Goal: Use online tool/utility: Utilize a website feature to perform a specific function

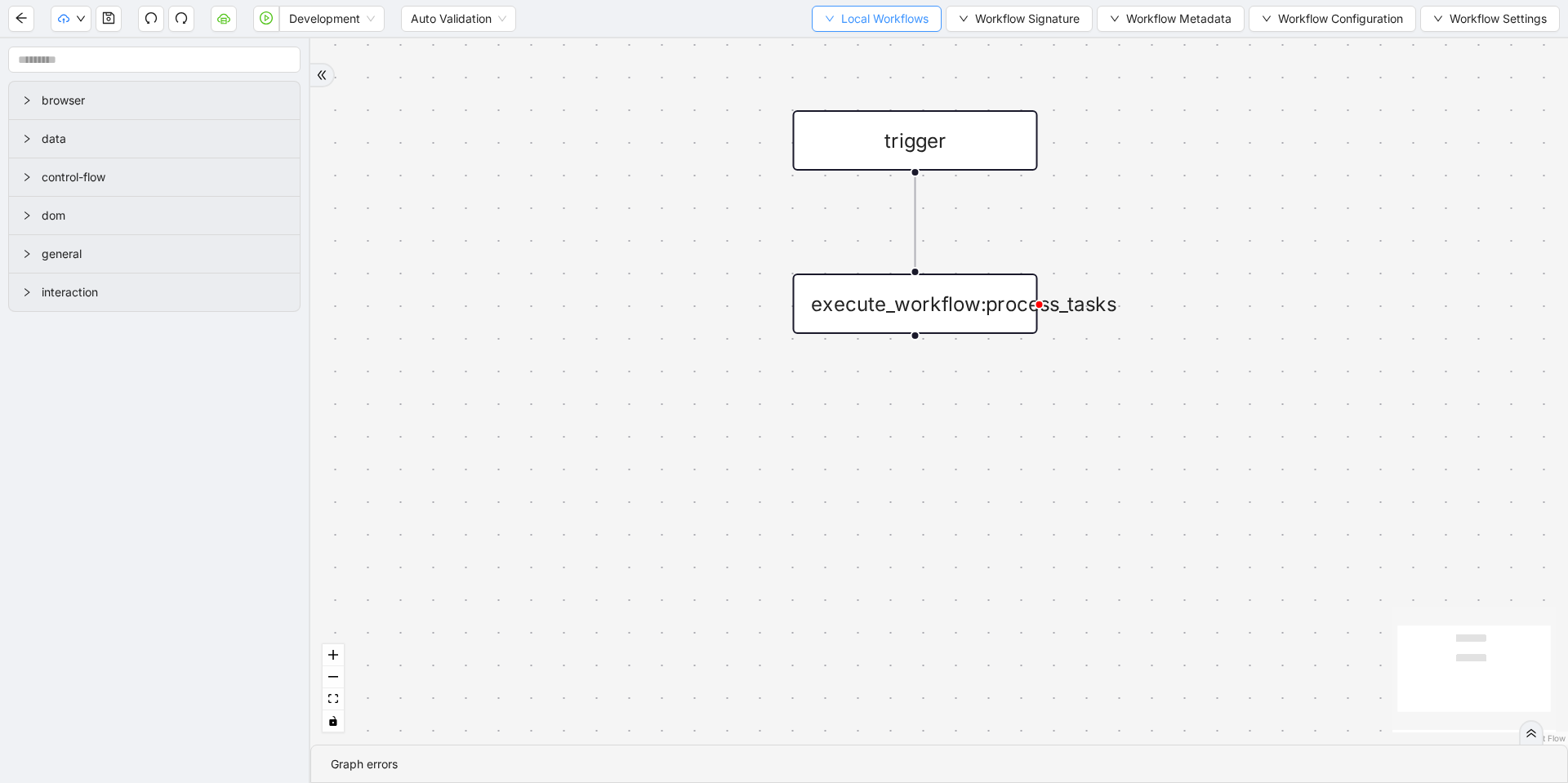
click at [881, 25] on span "Local Workflows" at bounding box center [885, 19] width 88 height 18
click at [853, 47] on span "Select" at bounding box center [869, 50] width 106 height 18
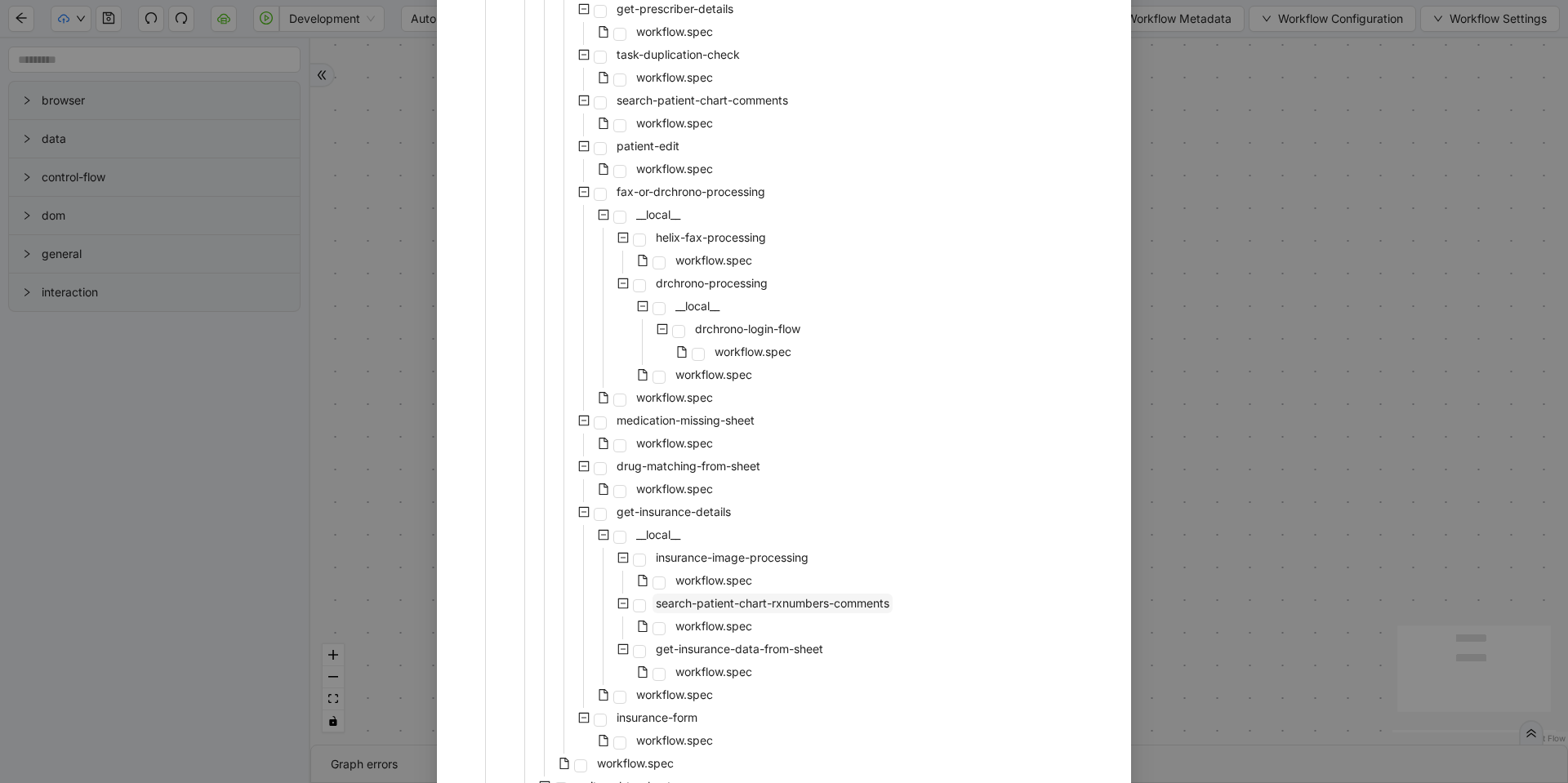
scroll to position [633, 0]
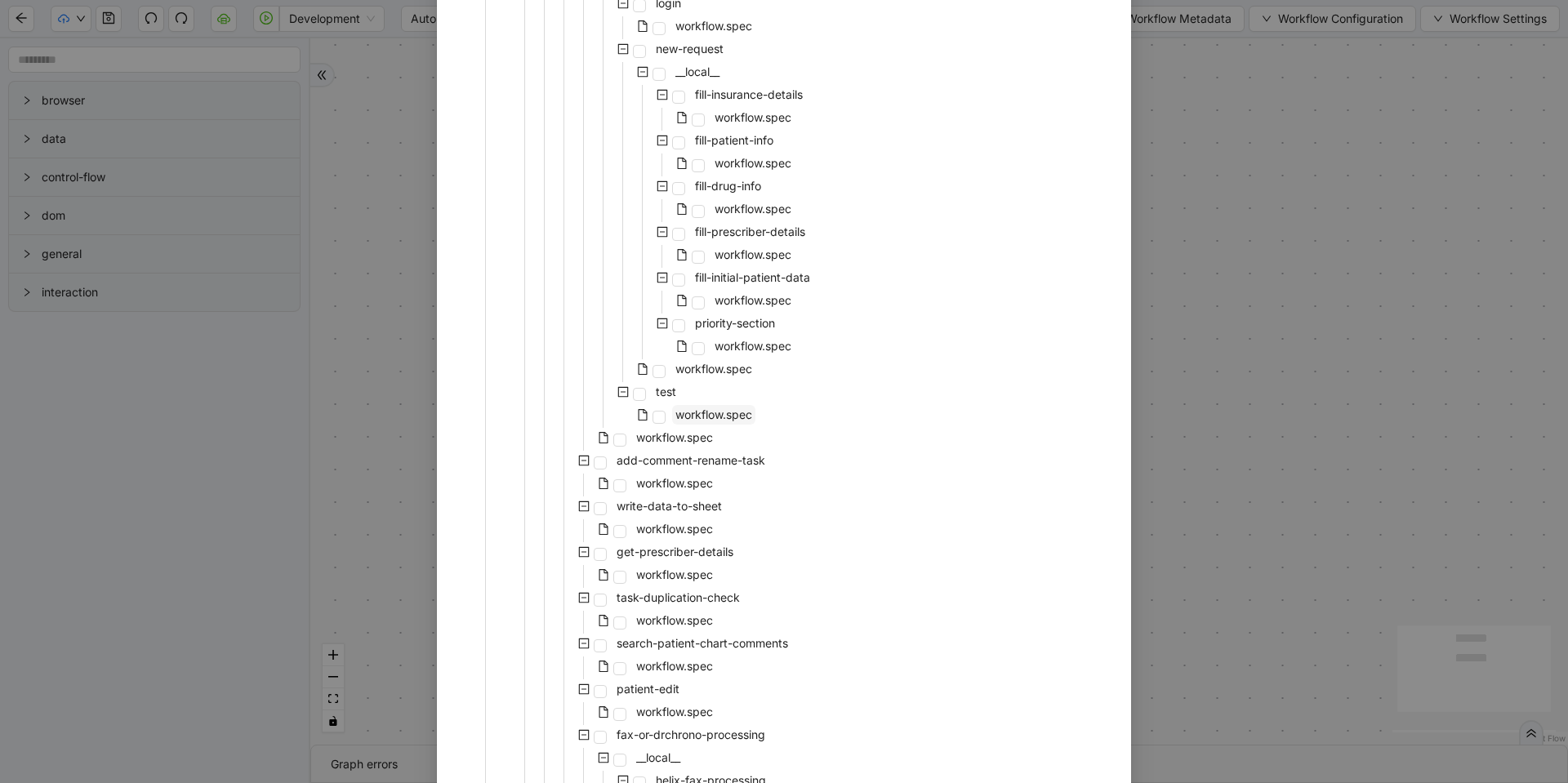
click at [711, 407] on span "workflow.spec" at bounding box center [713, 414] width 77 height 13
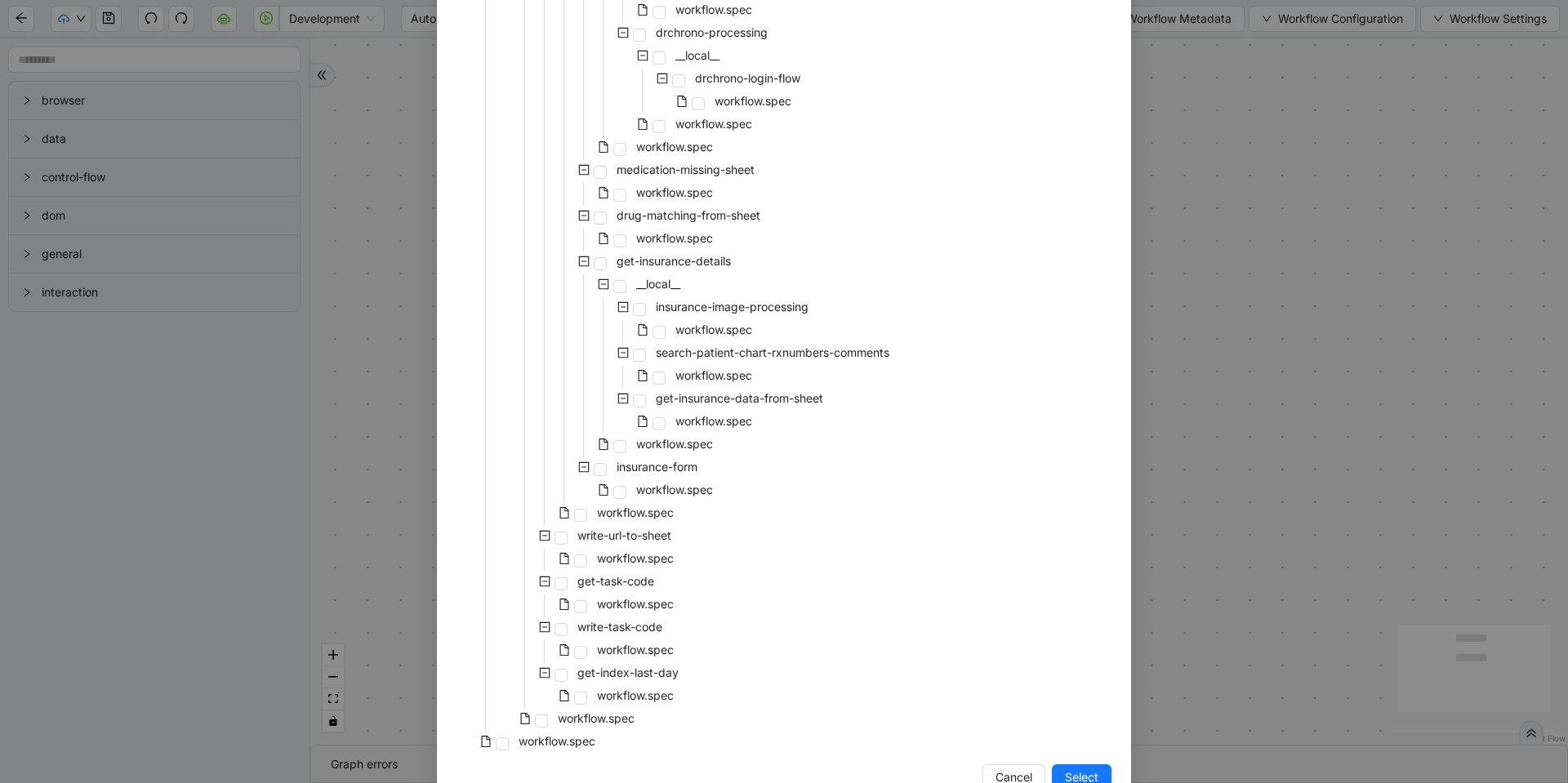
scroll to position [1470, 0]
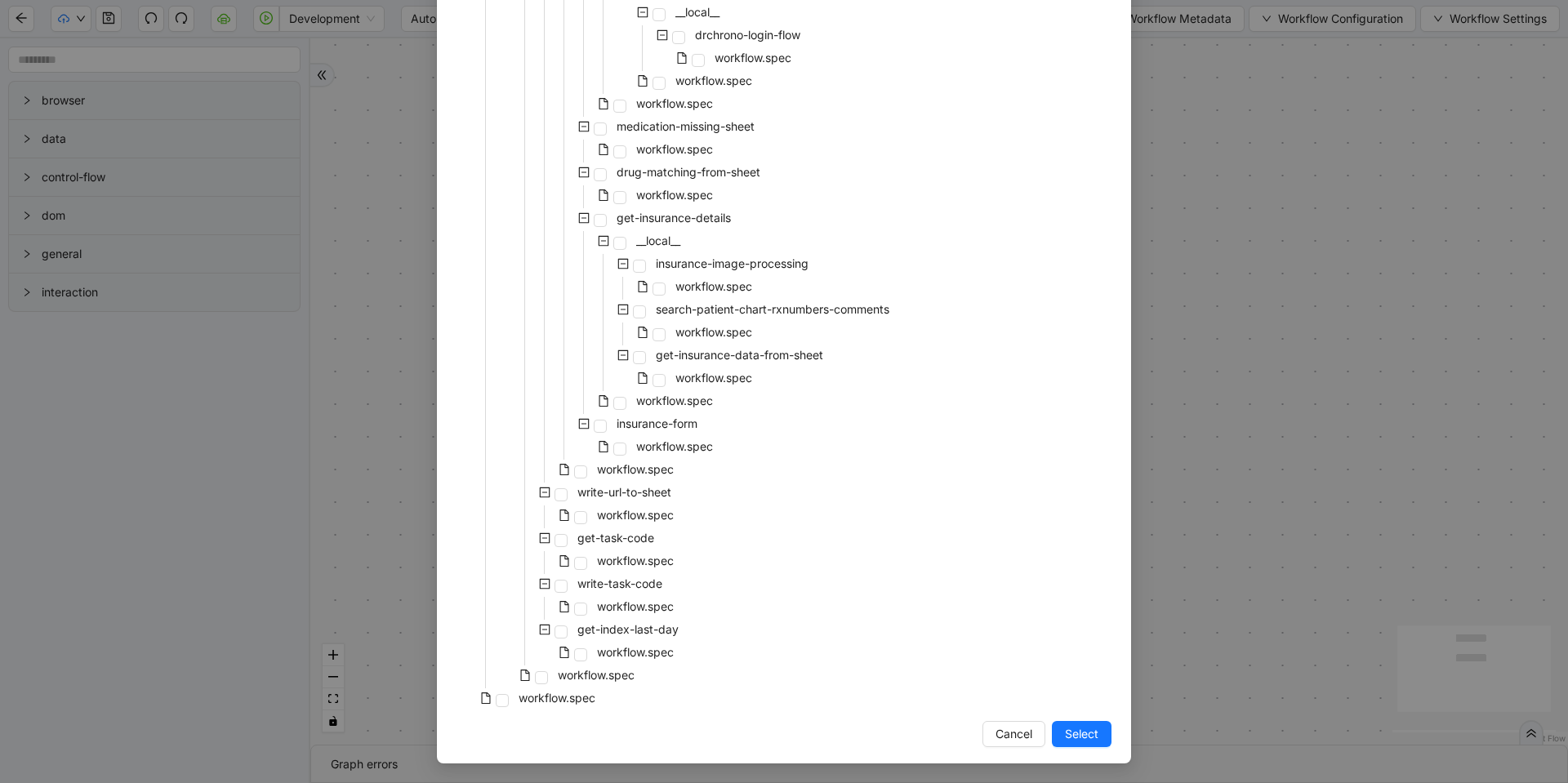
click at [1068, 734] on span "Select" at bounding box center [1081, 733] width 34 height 18
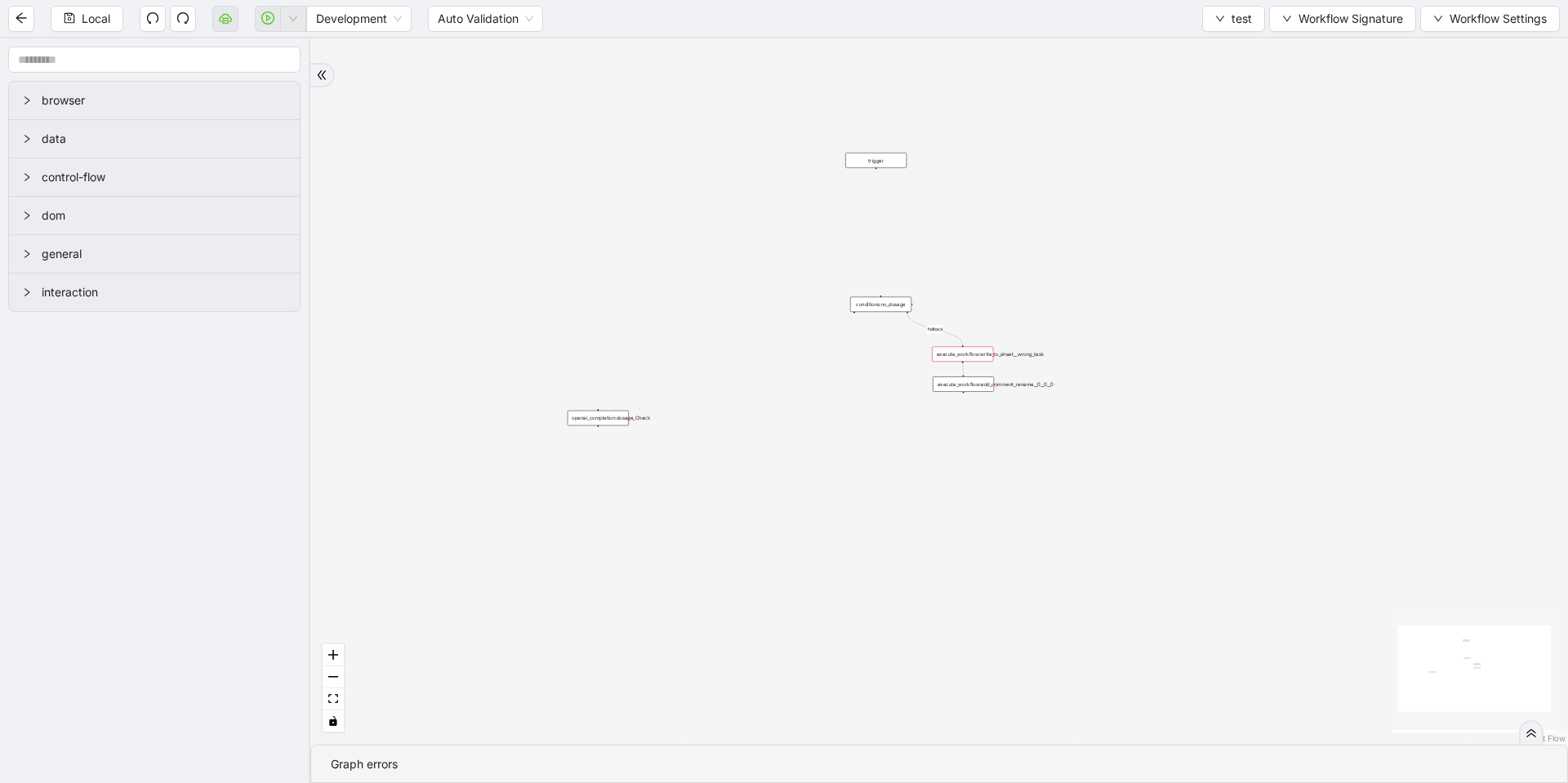
drag, startPoint x: 1192, startPoint y: 461, endPoint x: 803, endPoint y: 406, distance: 392.9
click at [803, 406] on div "fallback trigger openai_completion:dosage_Check execute_workflow:write_to_sheet…" at bounding box center [938, 392] width 1257 height 706
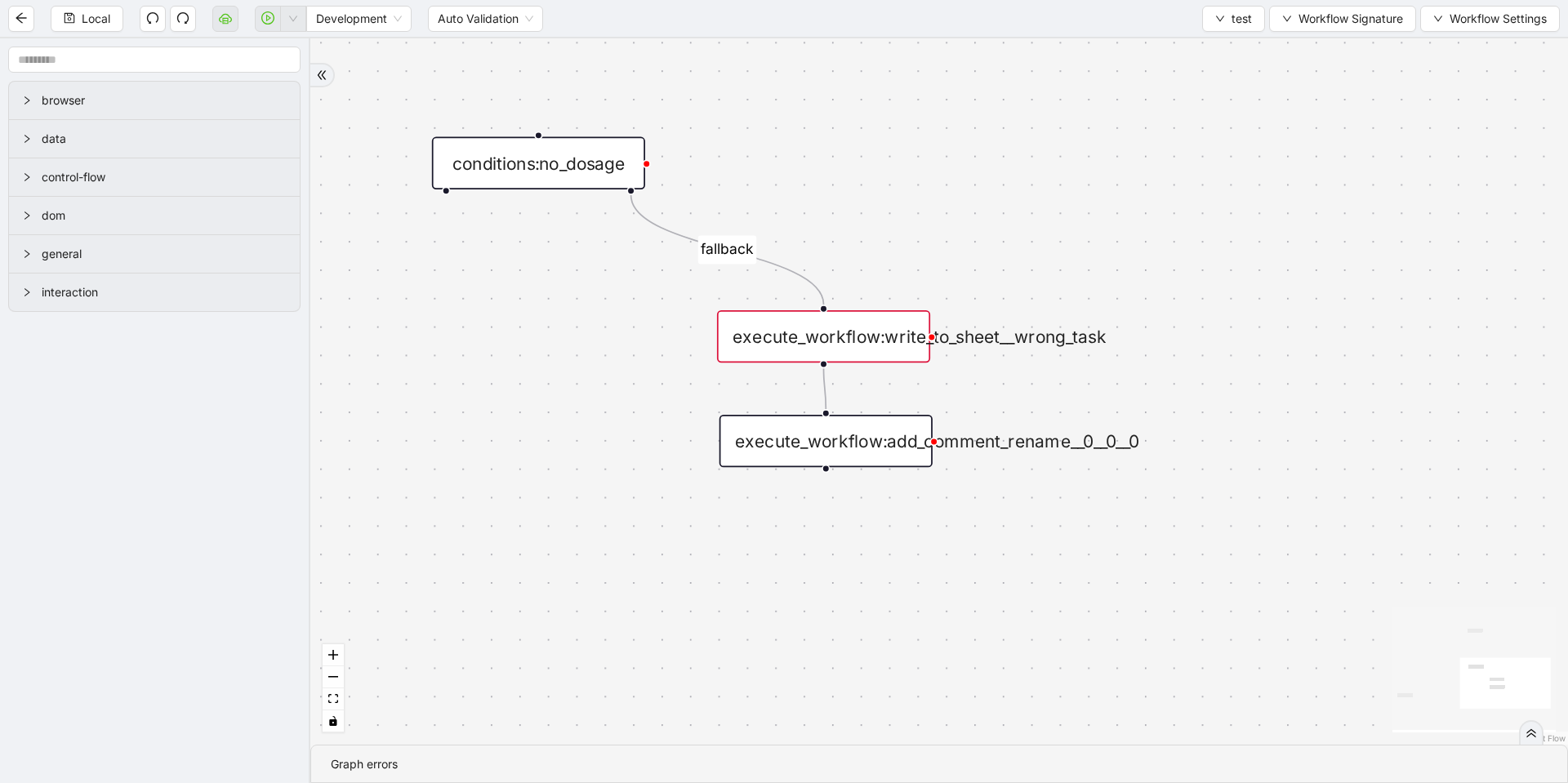
click at [890, 330] on div "execute_workflow:write_to_sheet__wrong_task" at bounding box center [823, 336] width 213 height 52
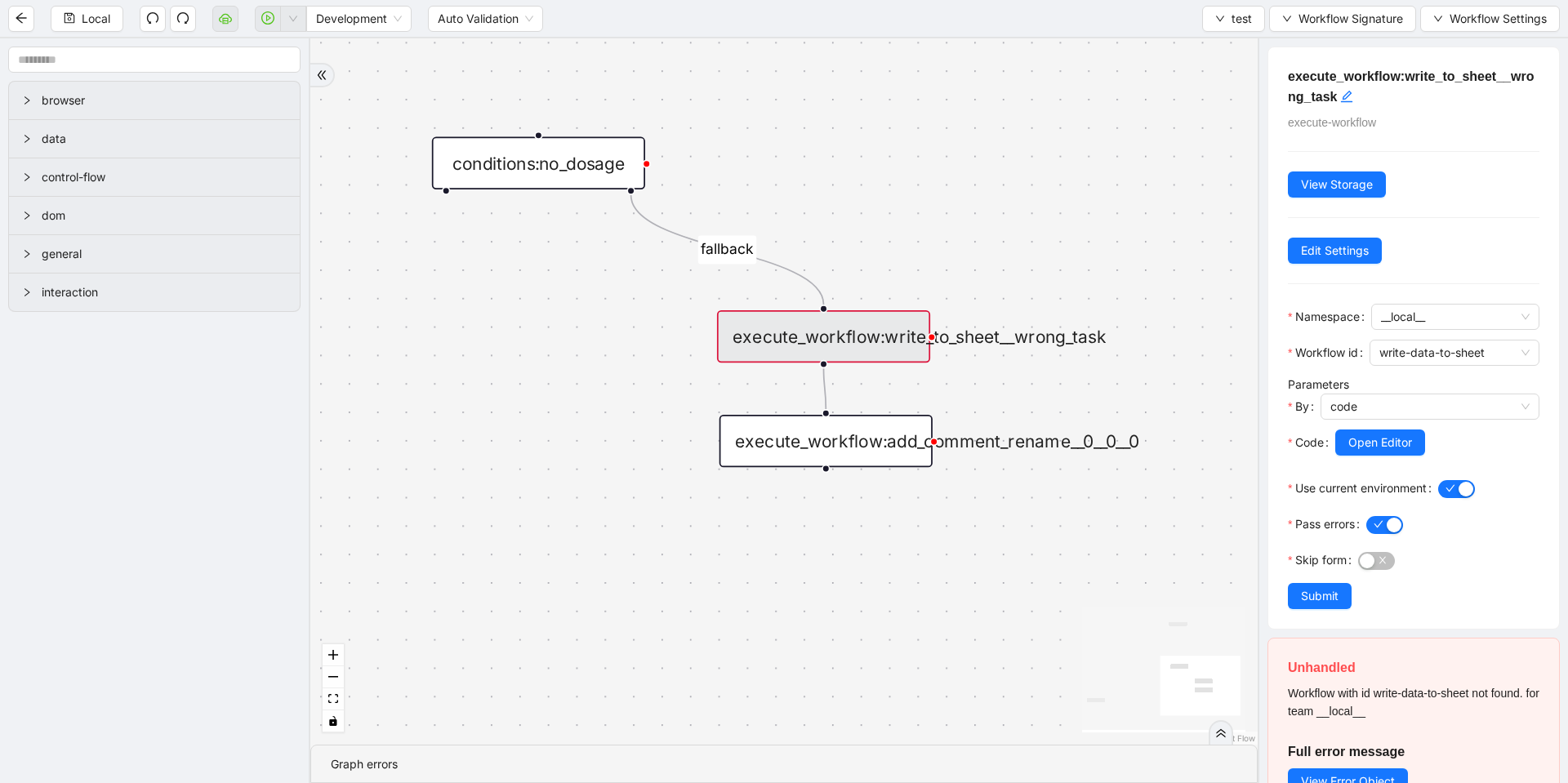
click at [851, 327] on div "execute_workflow:write_to_sheet__wrong_task" at bounding box center [823, 336] width 213 height 52
click at [843, 339] on div "execute_workflow:write_to_sheet__wrong_task" at bounding box center [823, 336] width 213 height 52
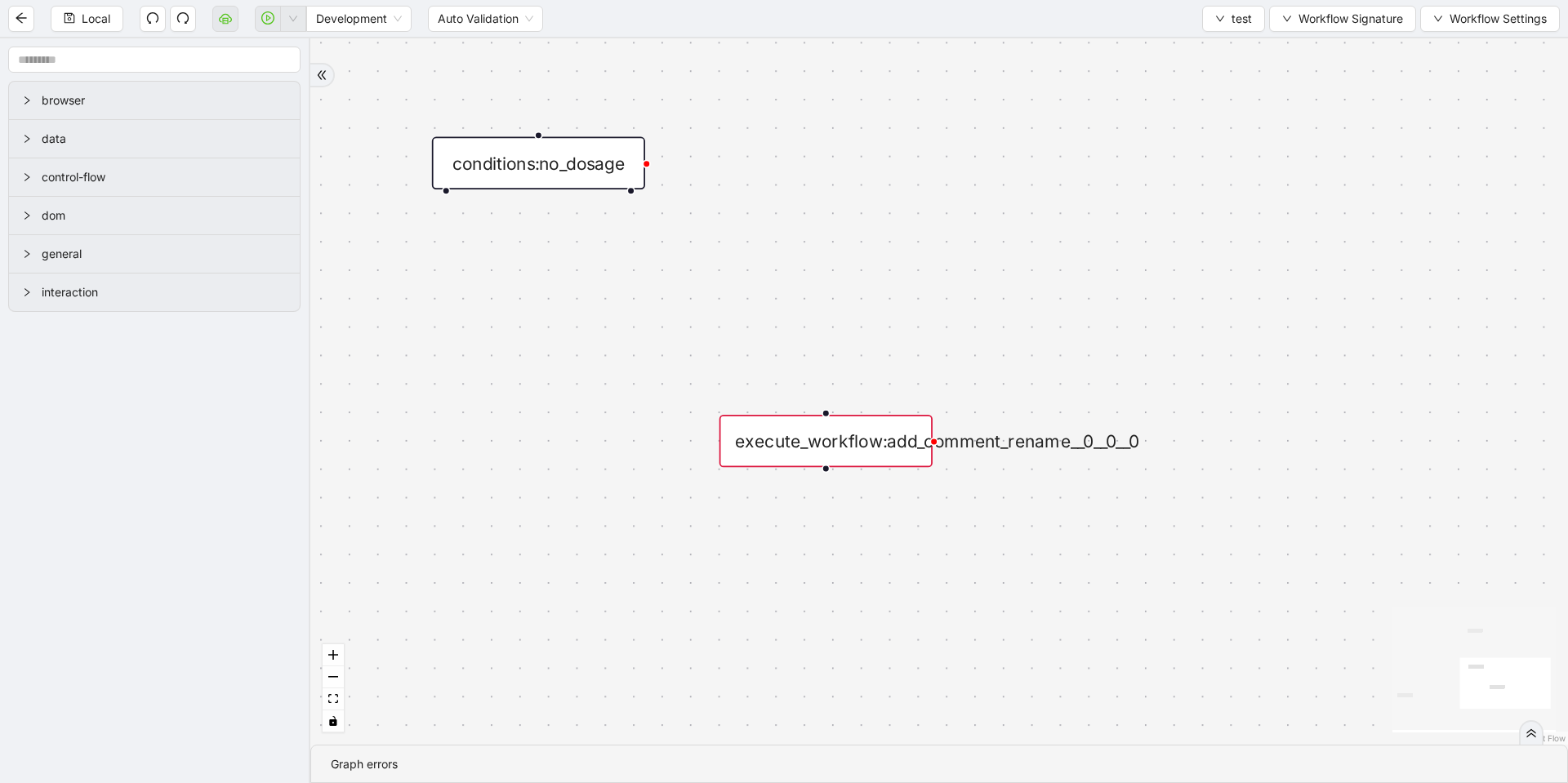
click at [833, 424] on div "execute_workflow:add_comment_rename__0__0__0" at bounding box center [825, 441] width 213 height 52
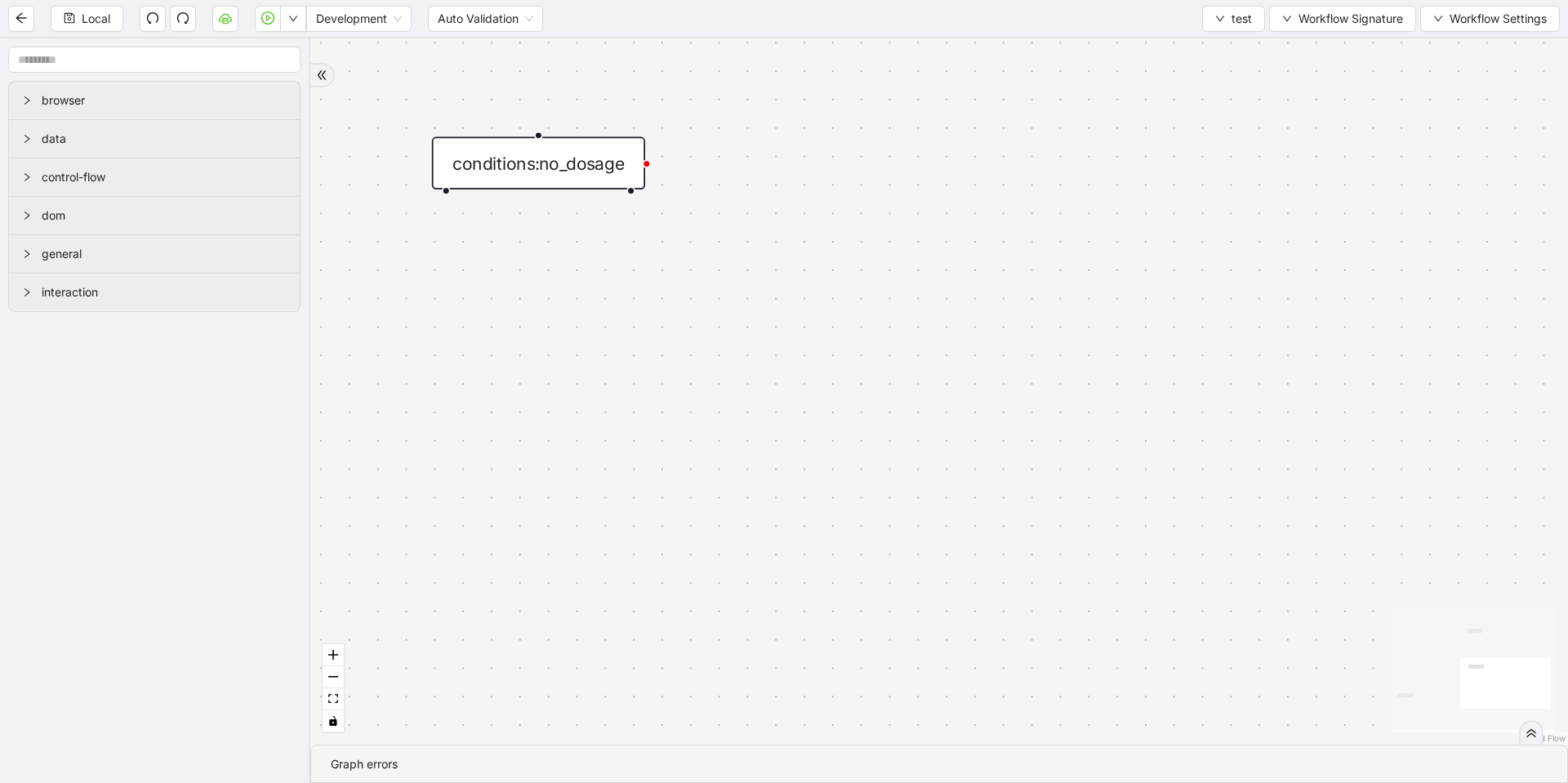
click at [843, 284] on div "trigger openai_completion:dosage_Check conditions:no_dosage" at bounding box center [938, 392] width 1257 height 706
click at [897, 155] on div "trigger openai_completion:dosage_Check conditions:no_dosage" at bounding box center [938, 392] width 1257 height 706
click at [105, 16] on span "Local" at bounding box center [96, 19] width 29 height 18
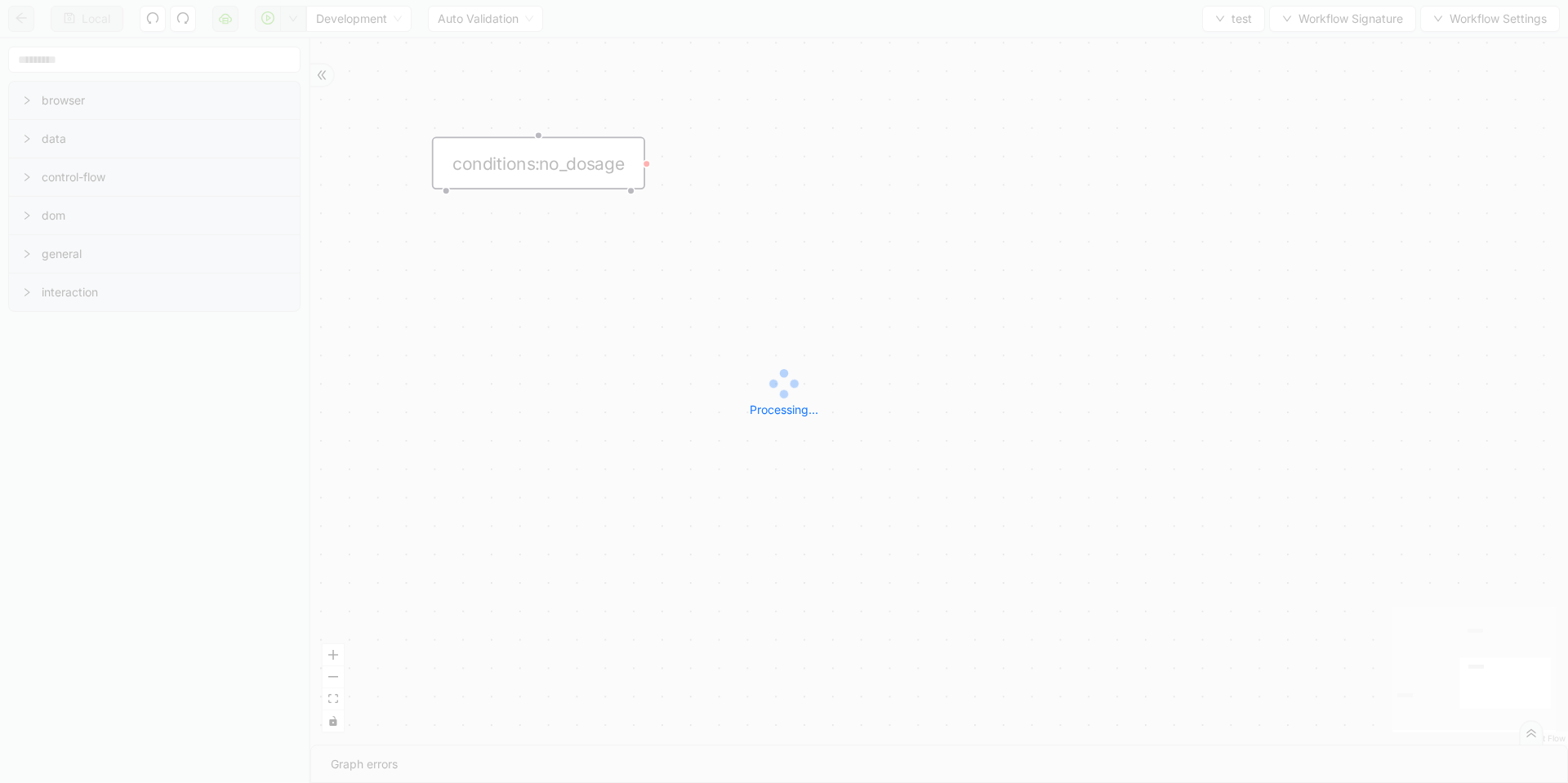
click at [1196, 24] on div "Local Development Auto Validation test Workflow Signature Workflow Settings bro…" at bounding box center [784, 392] width 1568 height 783
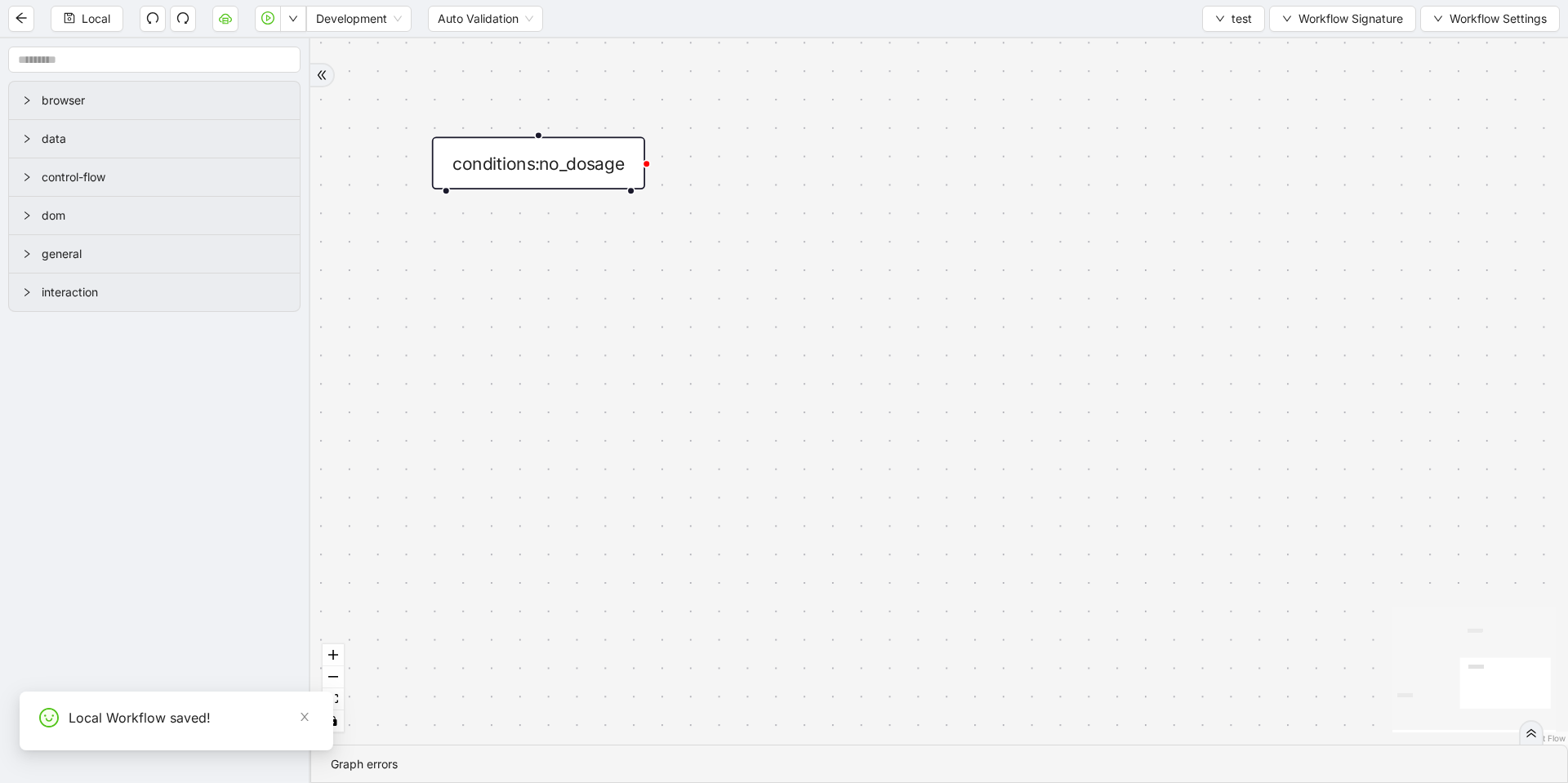
click at [1196, 24] on button "test" at bounding box center [1233, 19] width 63 height 26
click at [1196, 36] on ul "Select Create Remove" at bounding box center [1233, 77] width 69 height 85
click at [1196, 40] on li "Select" at bounding box center [1233, 51] width 63 height 26
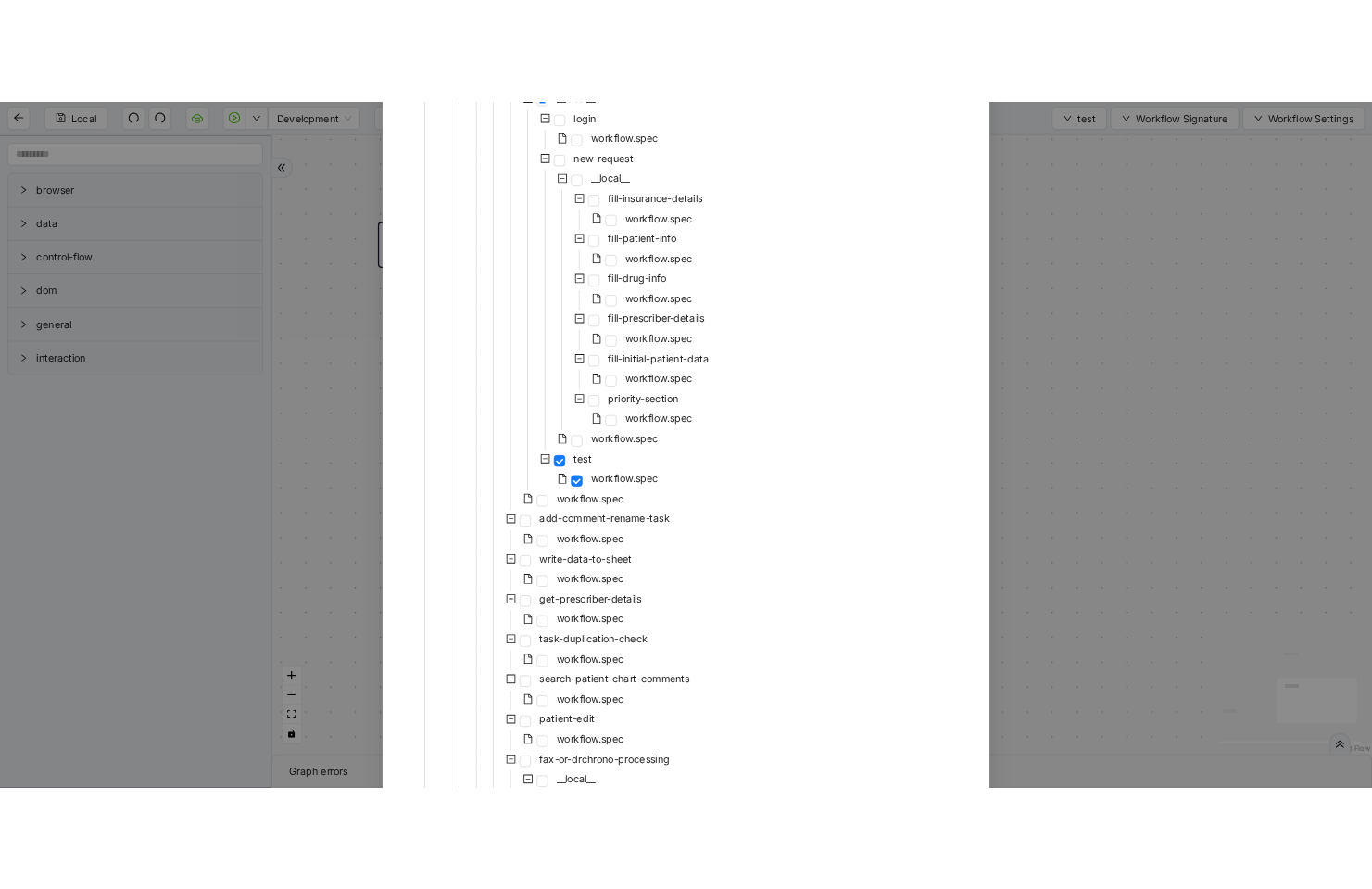
scroll to position [1001, 0]
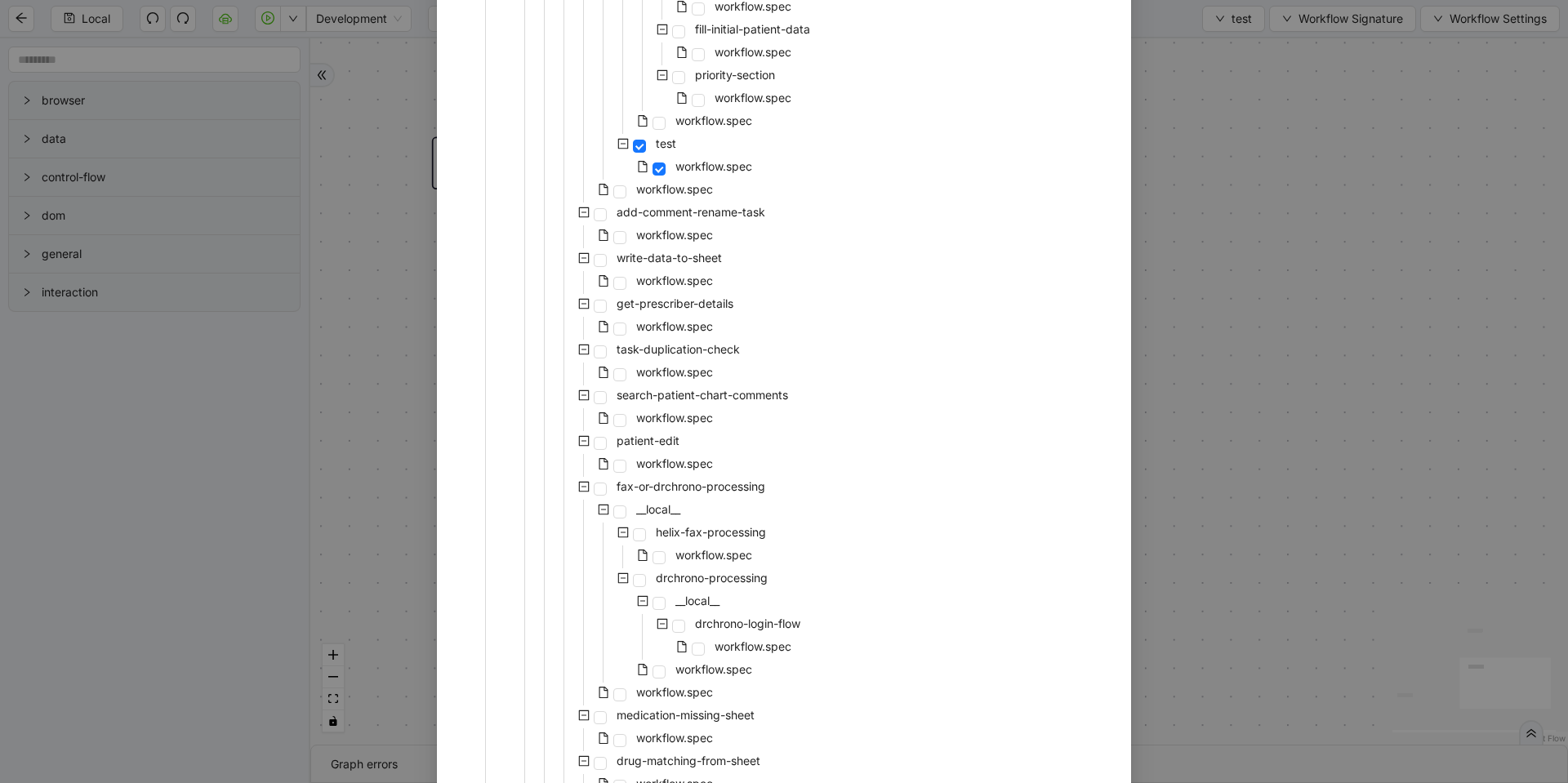
click at [1196, 381] on div "Select Local Workflow Prior-Authorization __local__ fetch-task-list __local__ h…" at bounding box center [784, 392] width 1568 height 783
